Goal: Task Accomplishment & Management: Manage account settings

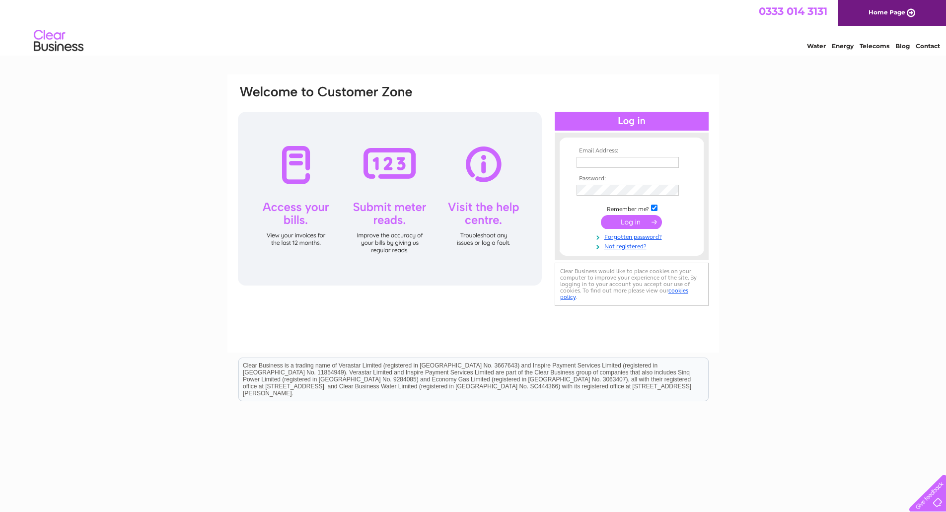
type input "[EMAIL_ADDRESS][DOMAIN_NAME]"
drag, startPoint x: 0, startPoint y: 0, endPoint x: 625, endPoint y: 222, distance: 663.0
click at [625, 222] on input "submit" at bounding box center [631, 222] width 61 height 14
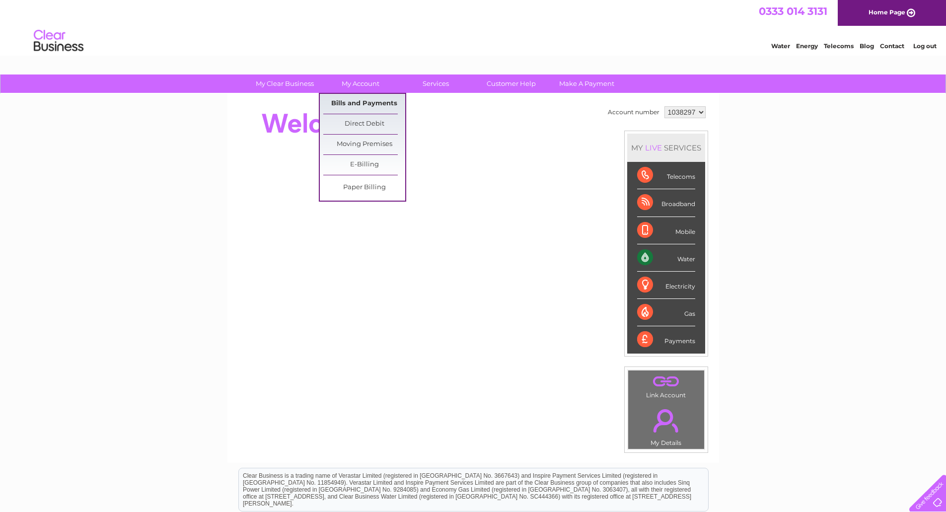
click at [357, 104] on link "Bills and Payments" at bounding box center [364, 104] width 82 height 20
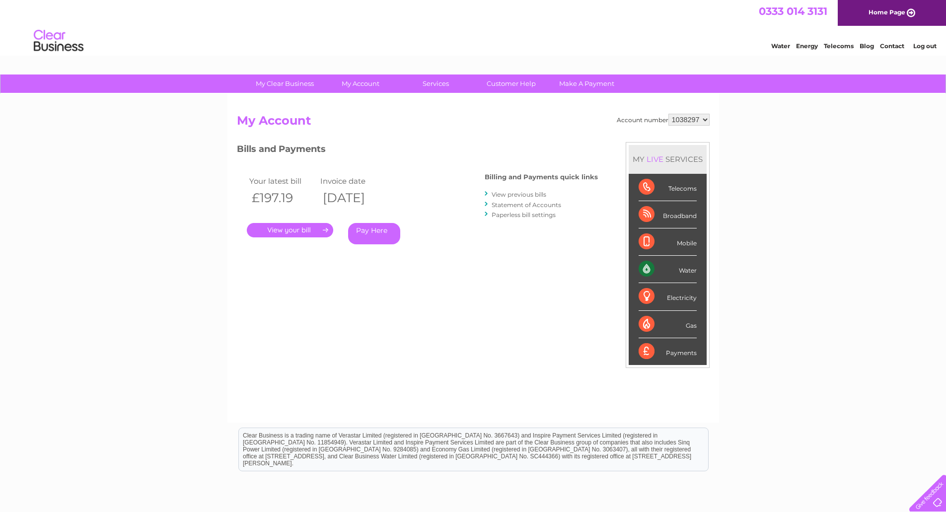
click at [283, 229] on link "." at bounding box center [290, 230] width 86 height 14
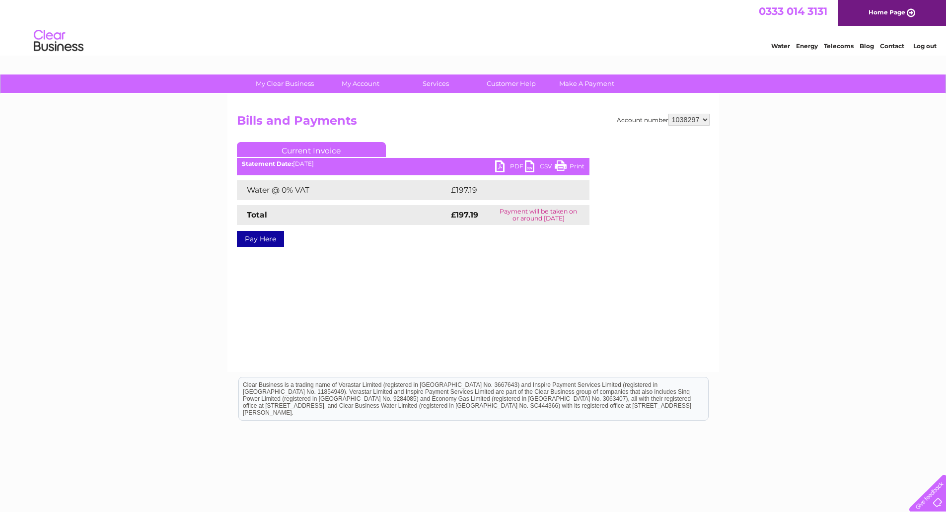
click at [512, 165] on link "PDF" at bounding box center [510, 167] width 30 height 14
